Goal: Task Accomplishment & Management: Manage account settings

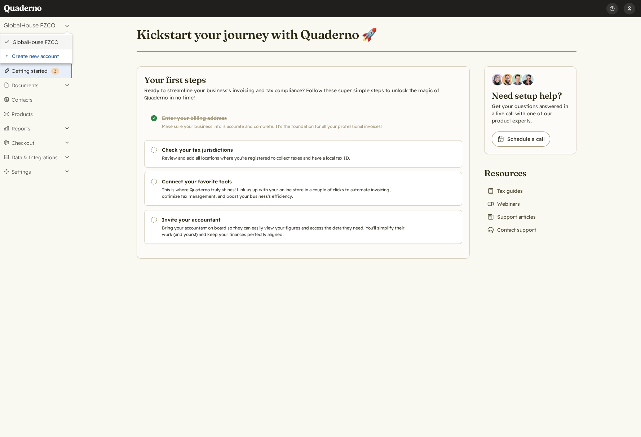
click at [50, 41] on link "GlobalHouse FZCO" at bounding box center [41, 42] width 56 height 6
click at [17, 141] on button "Settings" at bounding box center [36, 141] width 72 height 14
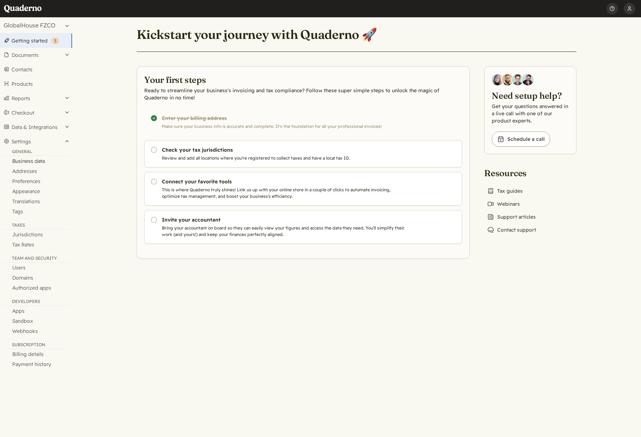
click at [36, 163] on link "Business data" at bounding box center [36, 161] width 72 height 10
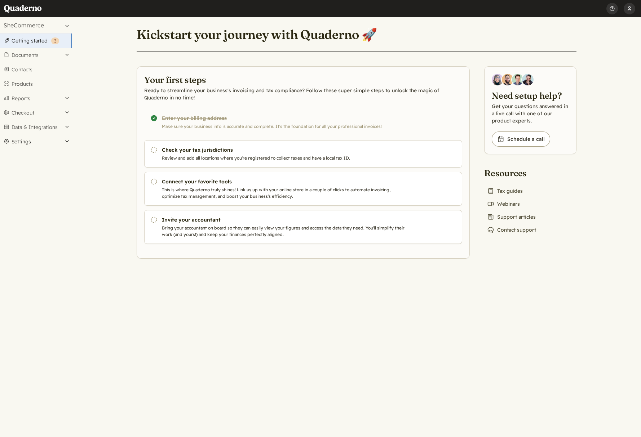
click at [36, 139] on button "Settings" at bounding box center [36, 141] width 72 height 14
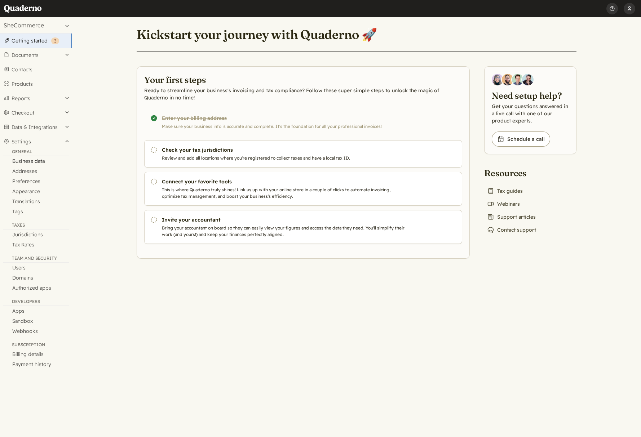
click at [36, 161] on link "Business data" at bounding box center [36, 161] width 72 height 10
